Goal: Communication & Community: Answer question/provide support

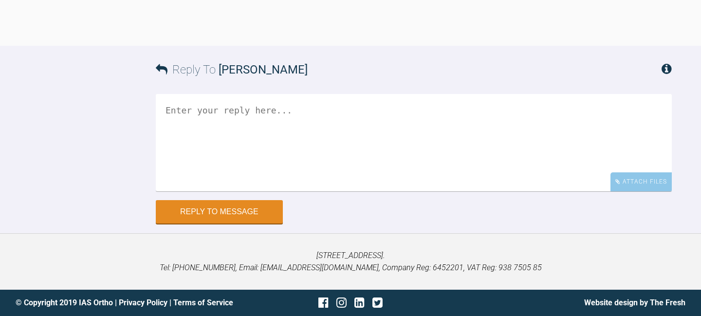
scroll to position [2700, 0]
click at [331, 191] on textarea at bounding box center [414, 142] width 516 height 97
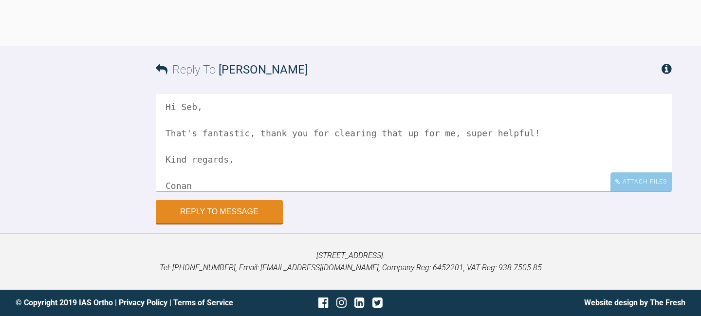
scroll to position [2765, 0]
type textarea "Hi Seb, That's fantastic, thank you for clearing that up for me, super helpful!…"
click at [263, 224] on button "Reply to Message" at bounding box center [219, 212] width 127 height 23
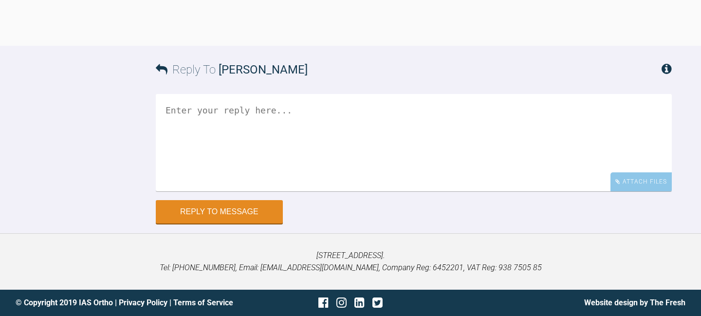
scroll to position [2579, 0]
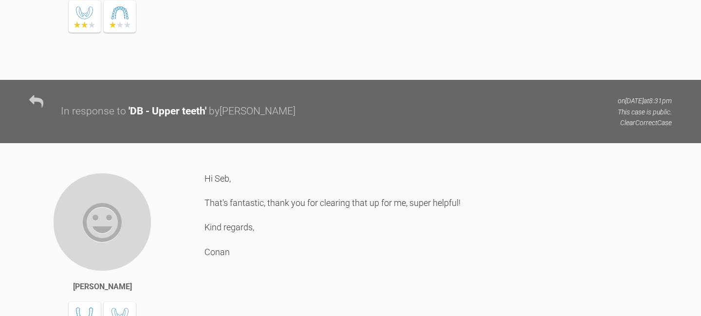
scroll to position [2413, 0]
